Goal: Transaction & Acquisition: Subscribe to service/newsletter

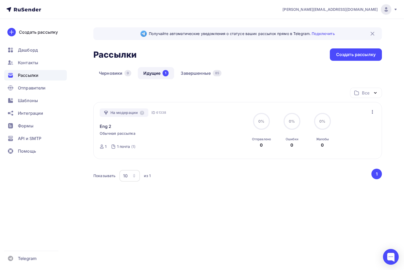
click at [267, 174] on div "Показывать 10 10 20 50 100 из 1" at bounding box center [231, 175] width 277 height 12
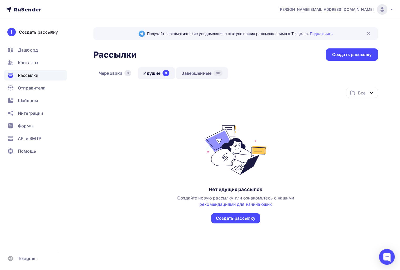
click at [210, 76] on link "Завершенные 86" at bounding box center [202, 73] width 52 height 12
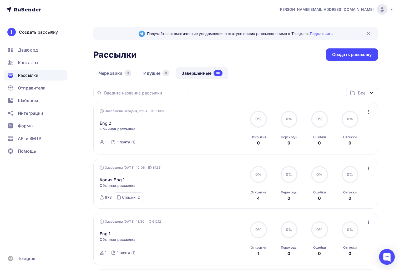
click at [368, 111] on icon "button" at bounding box center [368, 112] width 1 height 4
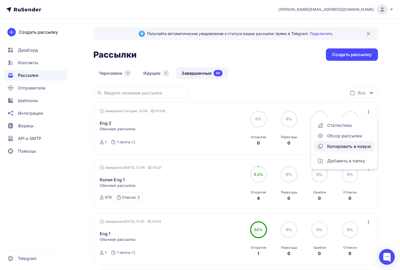
click at [355, 148] on div "Копировать в новую" at bounding box center [344, 146] width 54 height 6
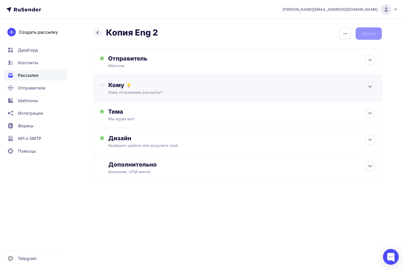
click at [170, 84] on div "Кому" at bounding box center [241, 84] width 267 height 7
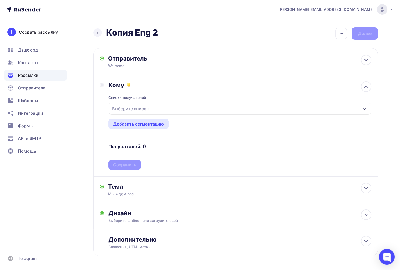
click at [124, 113] on div "Выберите список" at bounding box center [130, 108] width 41 height 9
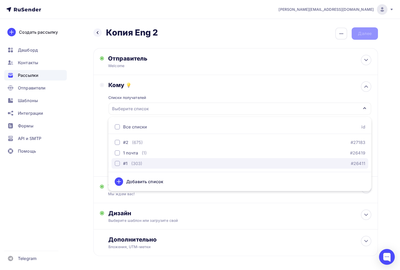
drag, startPoint x: 135, startPoint y: 162, endPoint x: 135, endPoint y: 159, distance: 3.2
click at [135, 162] on div "(303)" at bounding box center [136, 163] width 11 height 6
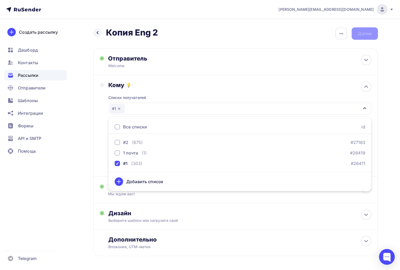
click at [132, 134] on ul "Все списки id #2 (675) #27183 1 почта (1) #26419 #1 (303) #26411 Добавить список" at bounding box center [239, 154] width 263 height 74
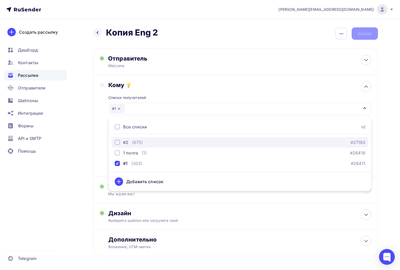
click at [132, 143] on div "(675)" at bounding box center [137, 142] width 11 height 6
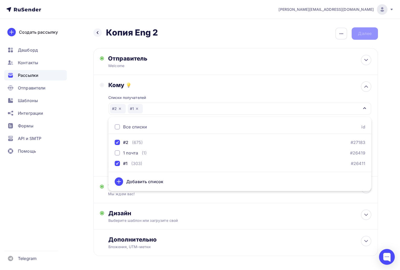
click at [62, 156] on ul "Дашборд Контакты Рассылки Отправители Шаблоны Интеграции Формы API и SMTP Помощь" at bounding box center [35, 102] width 63 height 114
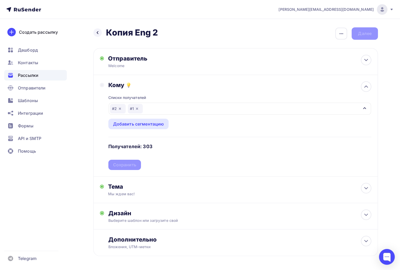
click at [119, 167] on div "Списки получателей #2 #1 Все списки id #2 (675) #27183 1 почта (1) #26419 #1 (3…" at bounding box center [239, 129] width 263 height 81
click at [119, 167] on div "Сохранить" at bounding box center [124, 165] width 23 height 6
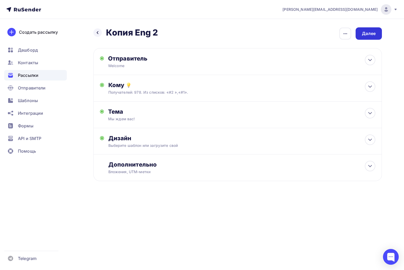
click at [368, 32] on div "Далее" at bounding box center [369, 33] width 14 height 6
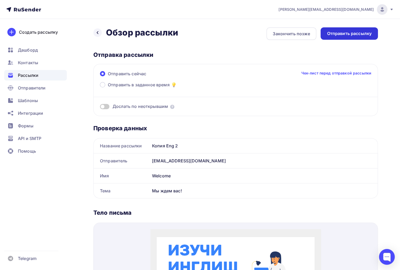
click at [366, 32] on div "Отправить рассылку" at bounding box center [349, 33] width 45 height 6
